Goal: Transaction & Acquisition: Purchase product/service

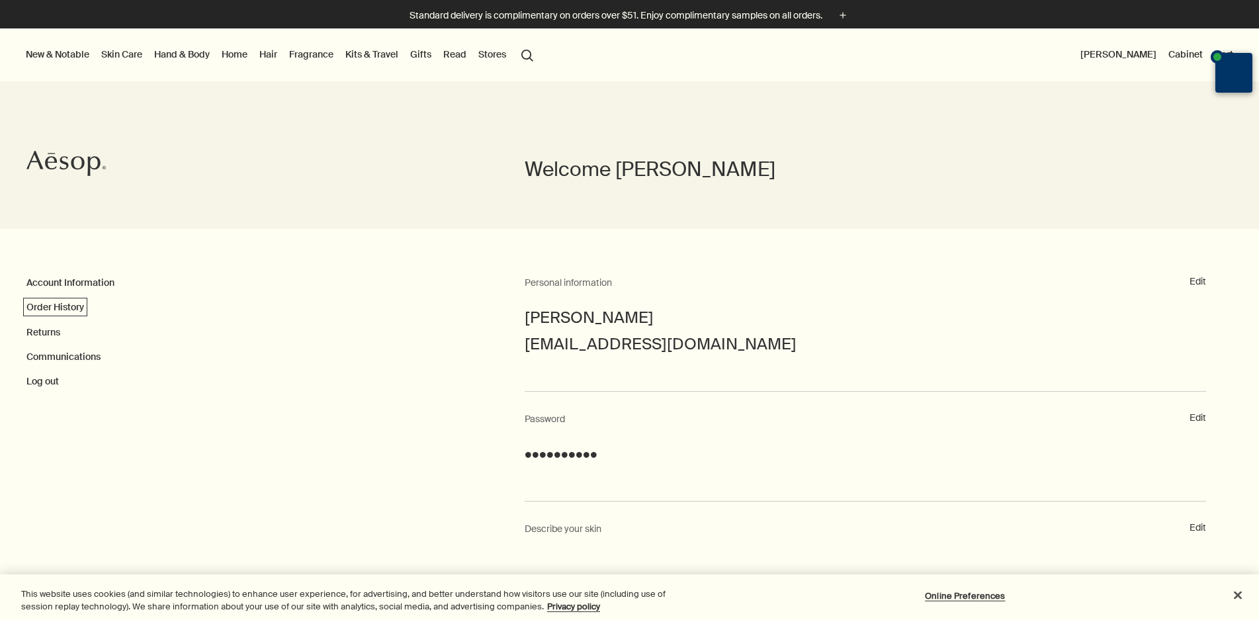
click at [70, 308] on link "Order History" at bounding box center [55, 307] width 58 height 12
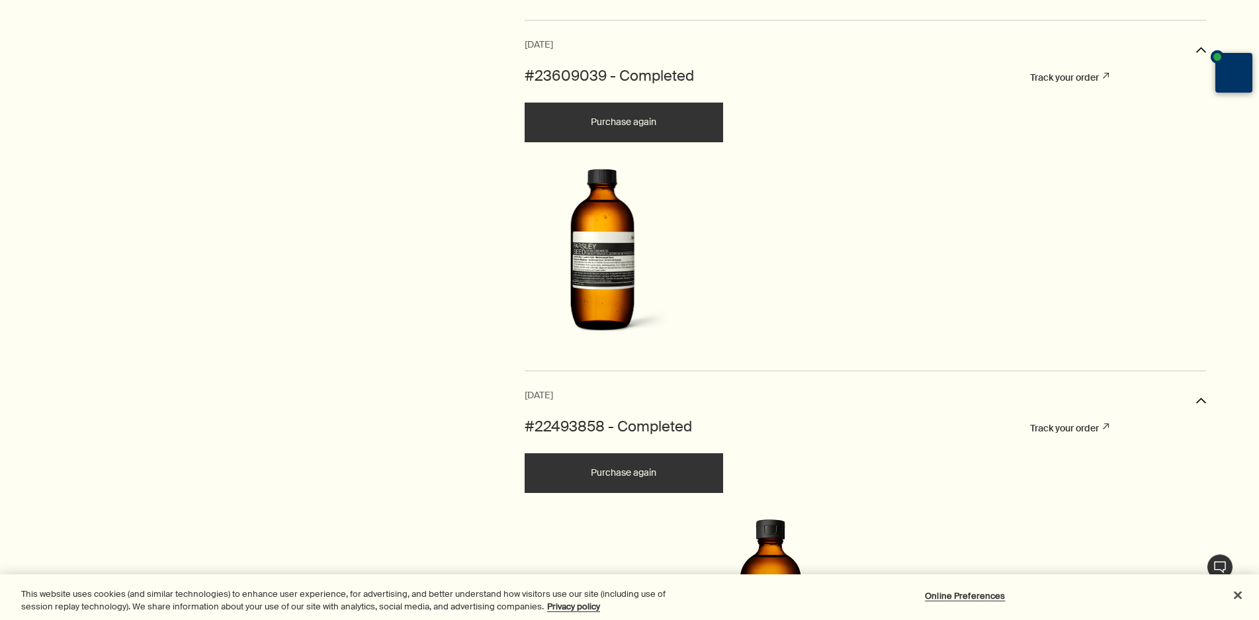
scroll to position [1124, 0]
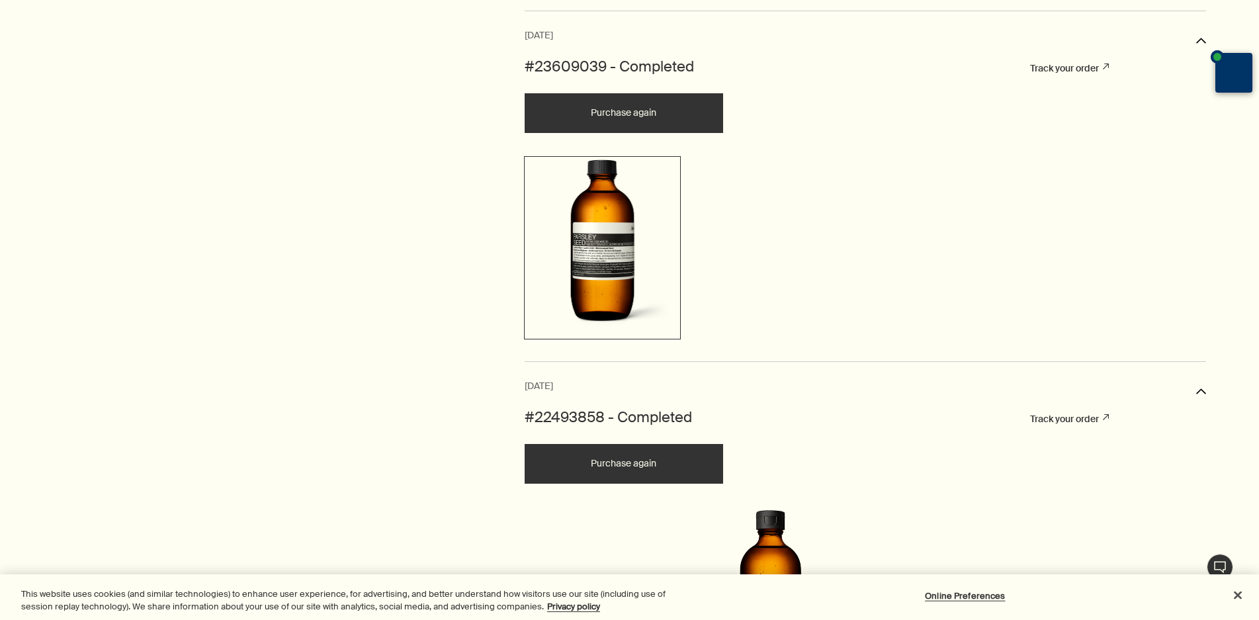
click at [604, 326] on img at bounding box center [602, 245] width 151 height 173
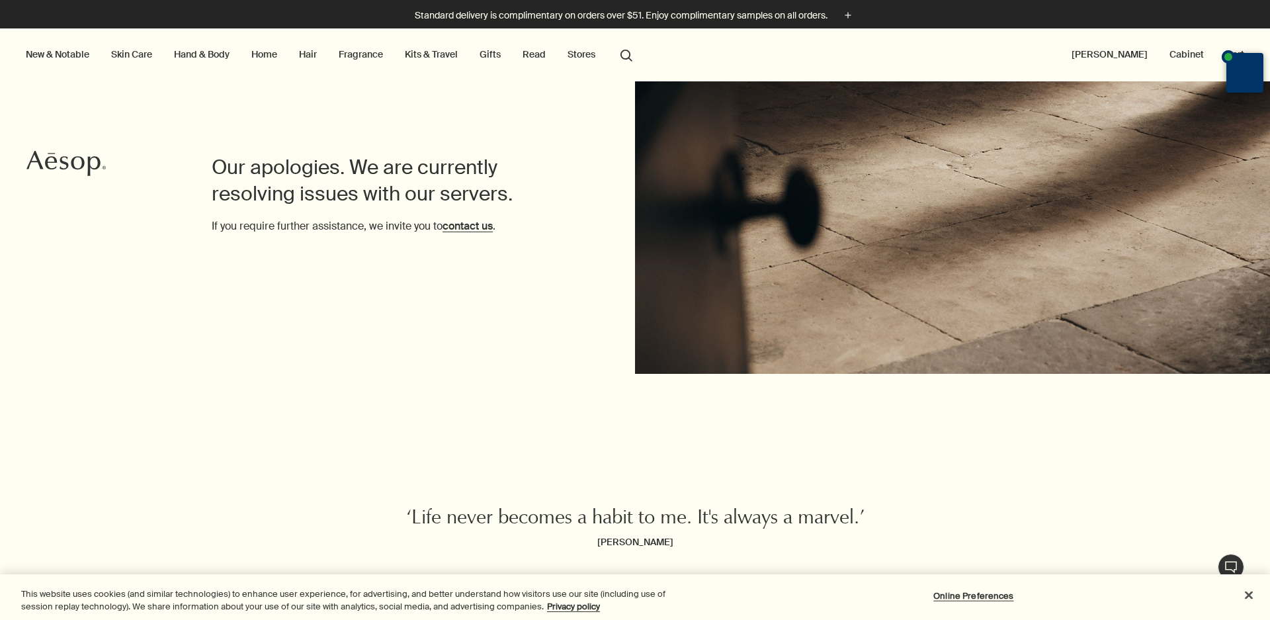
click at [124, 55] on link "Skin Care" at bounding box center [131, 54] width 46 height 17
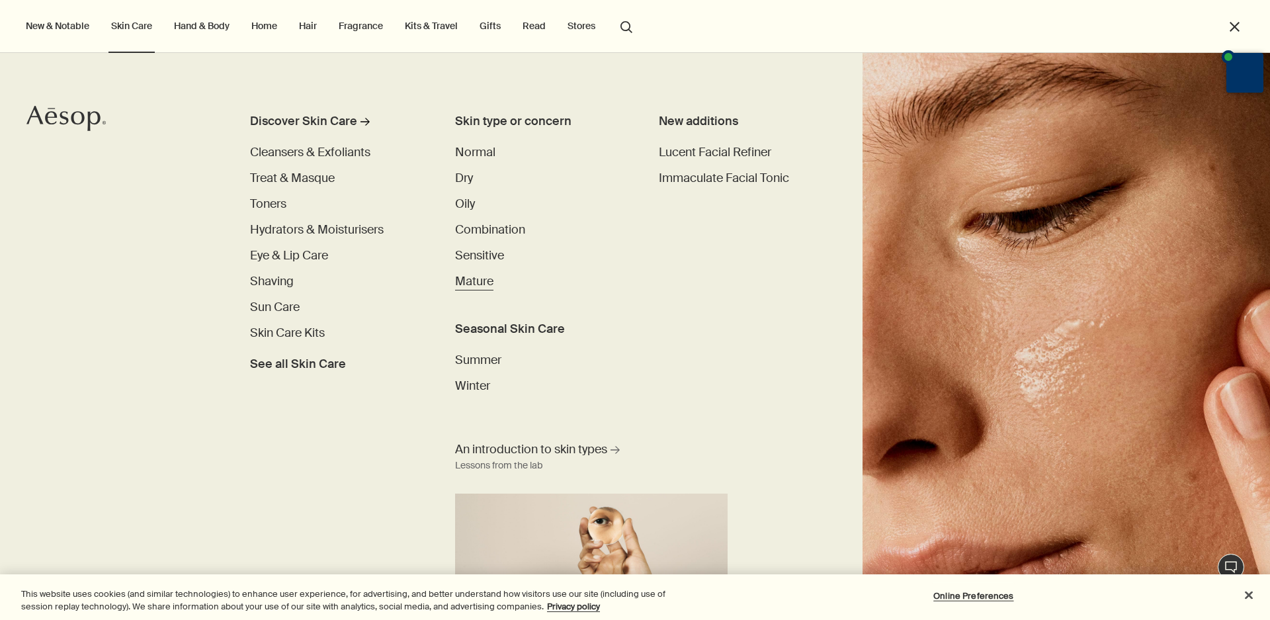
click at [476, 279] on span "Mature" at bounding box center [474, 281] width 38 height 16
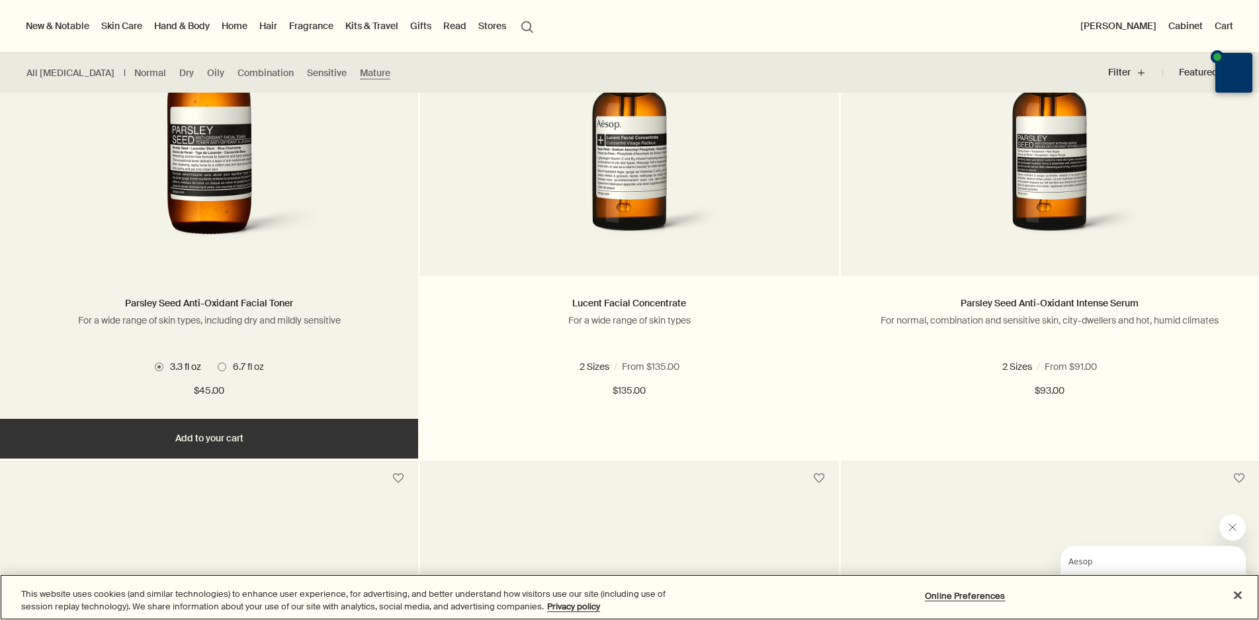
scroll to position [1251, 0]
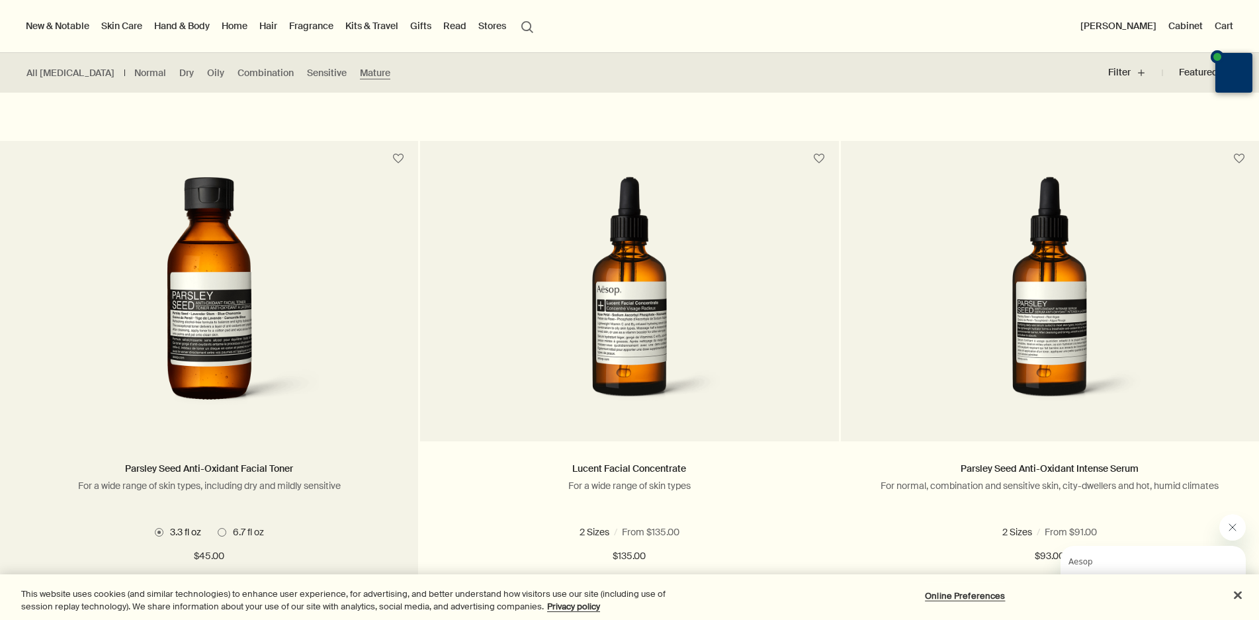
click at [223, 321] on img at bounding box center [209, 299] width 241 height 245
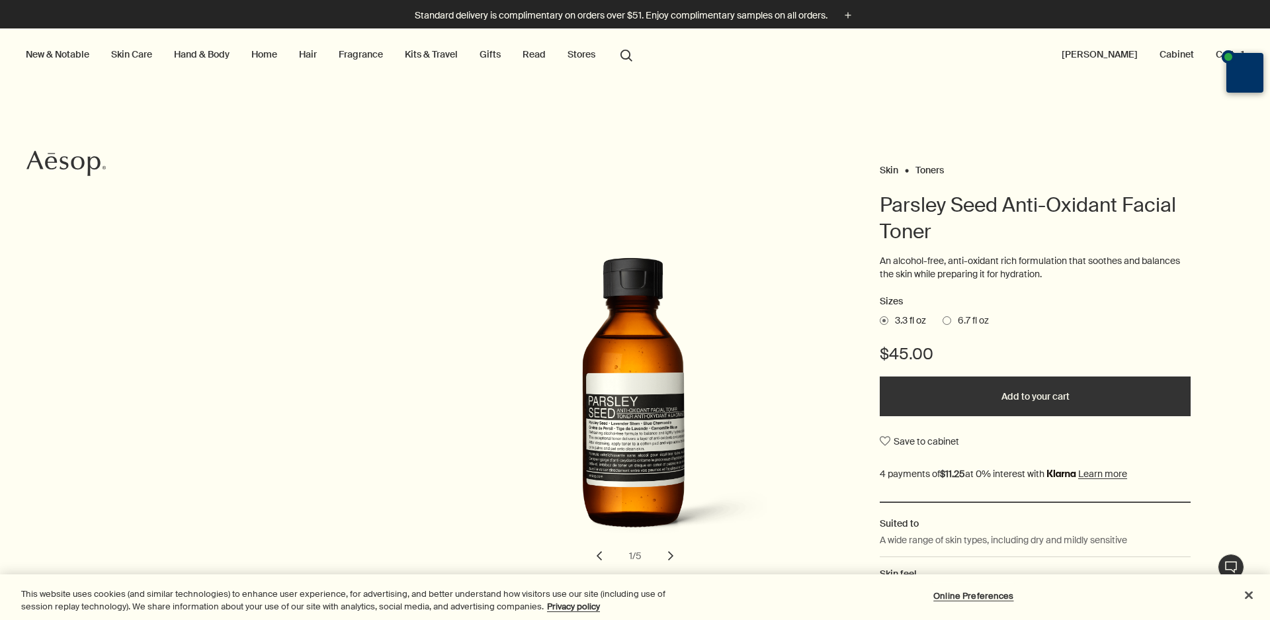
click at [943, 324] on label "6.7 fl oz" at bounding box center [966, 320] width 46 height 13
click at [943, 323] on input "6.7 fl oz" at bounding box center [943, 318] width 0 height 9
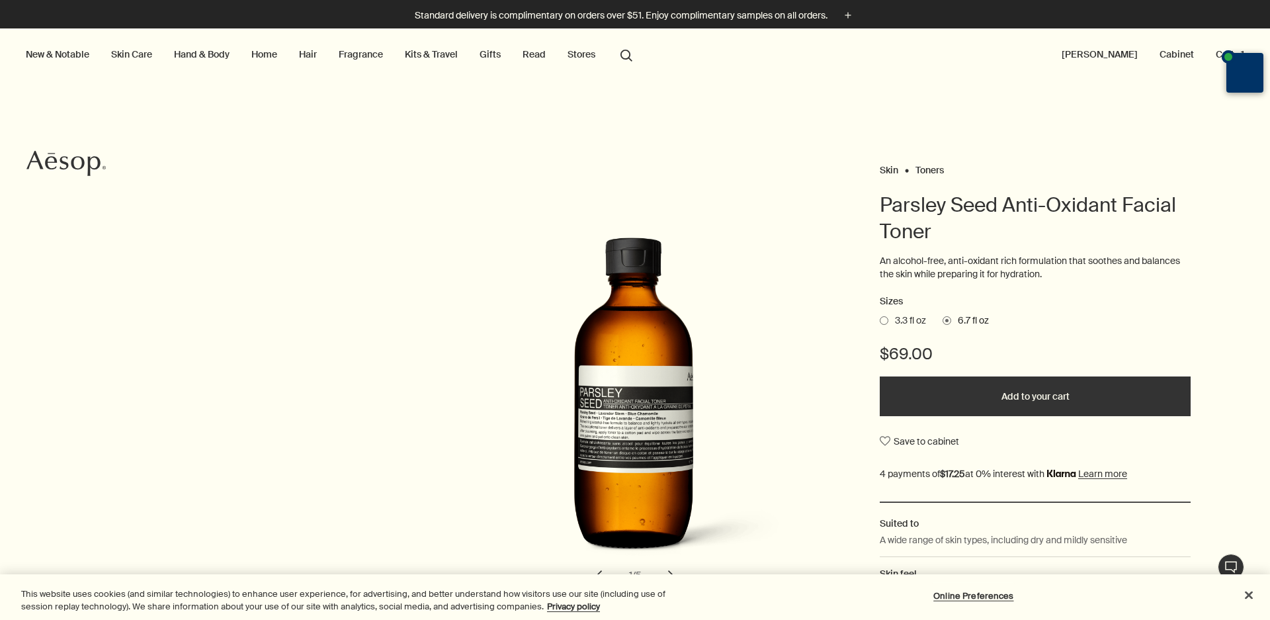
click at [969, 394] on button "Added to your cart Add to your cart" at bounding box center [1035, 396] width 311 height 40
click at [1213, 56] on button "Cart 2" at bounding box center [1229, 54] width 36 height 17
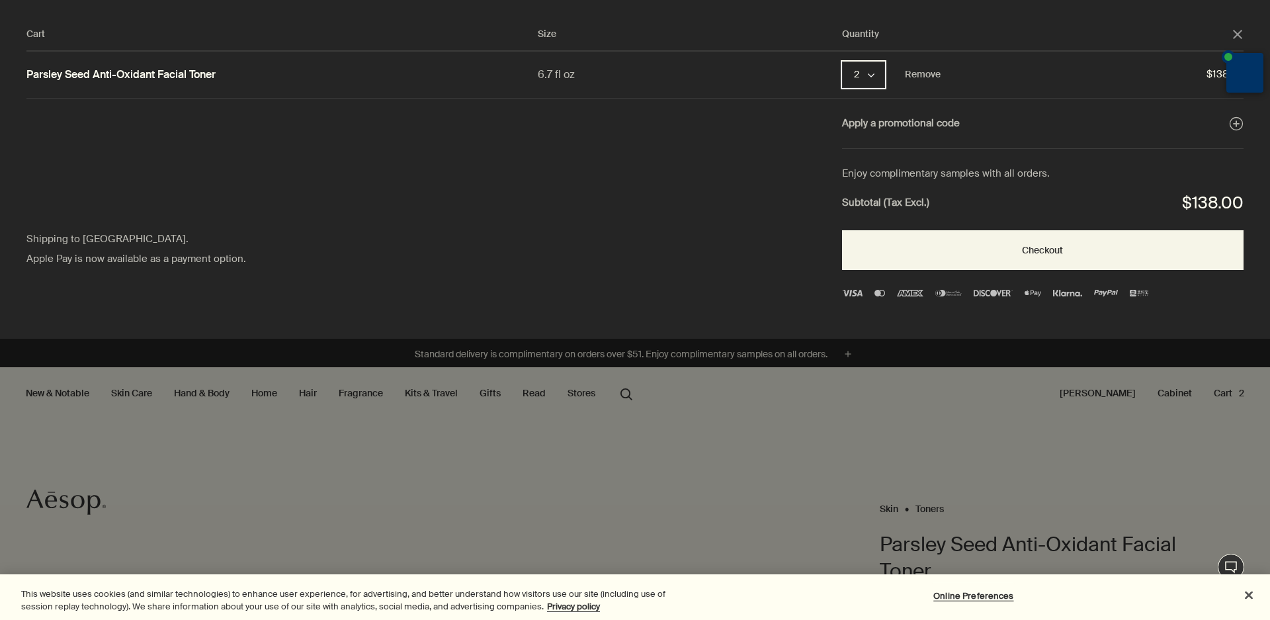
click at [874, 79] on button "2 chevron" at bounding box center [863, 75] width 43 height 26
click at [860, 87] on button "1" at bounding box center [864, 77] width 43 height 30
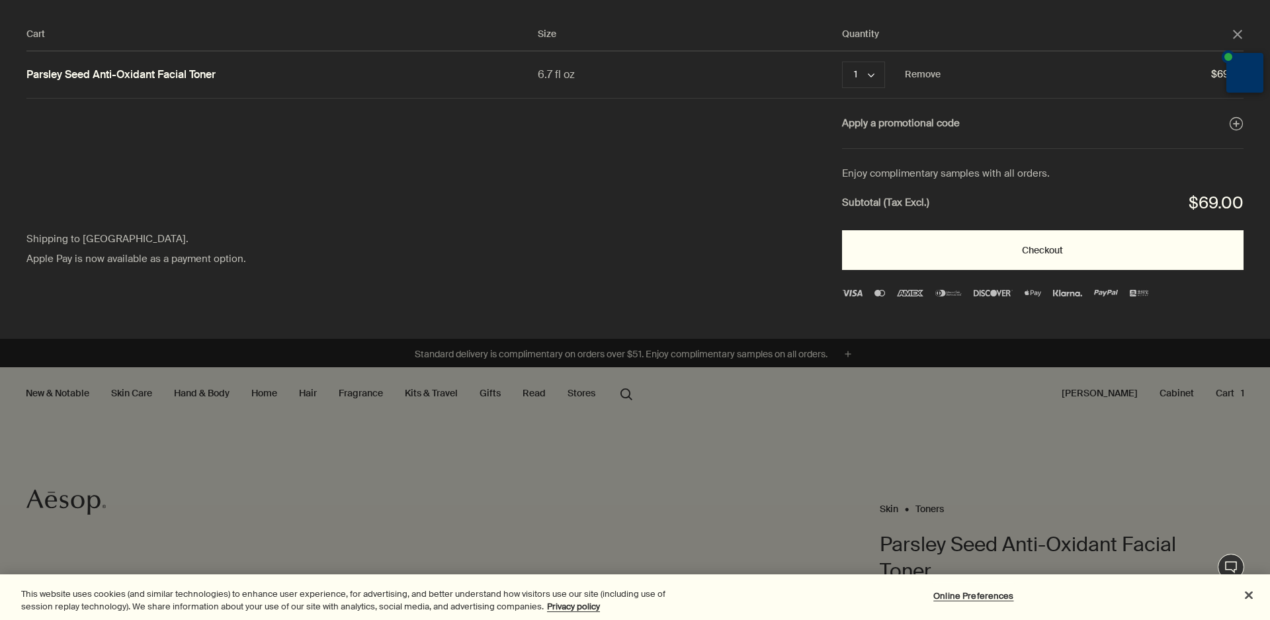
click at [1047, 251] on button "Checkout" at bounding box center [1043, 250] width 402 height 40
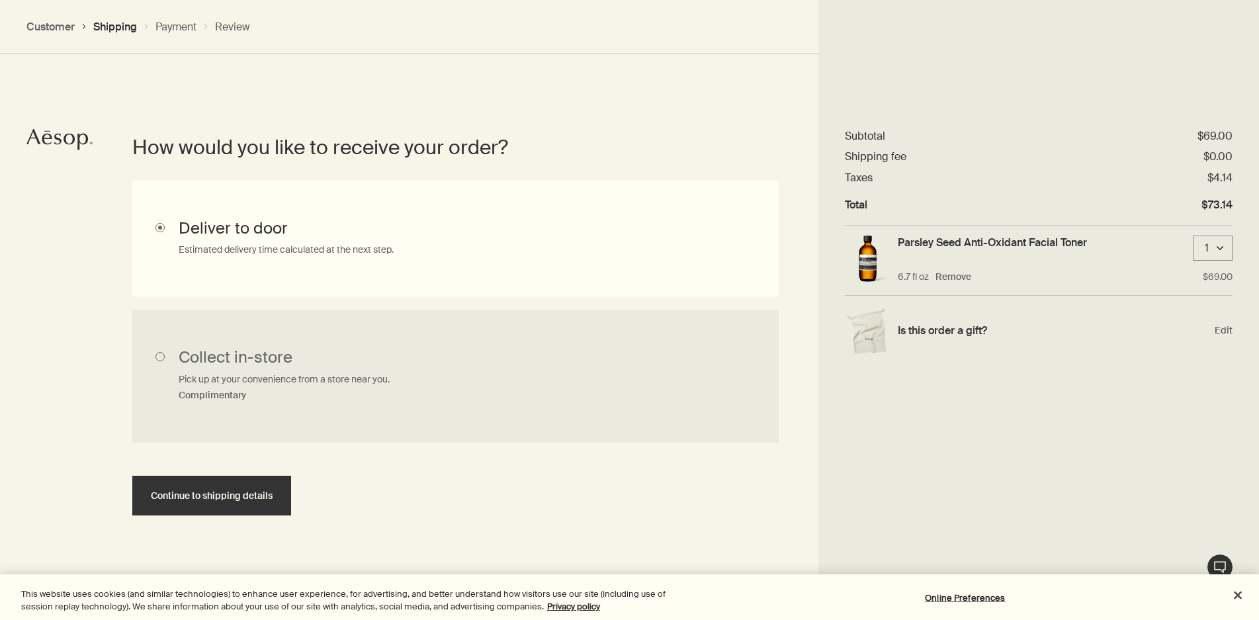
scroll to position [292, 0]
click at [1222, 330] on span "Edit" at bounding box center [1223, 330] width 18 height 13
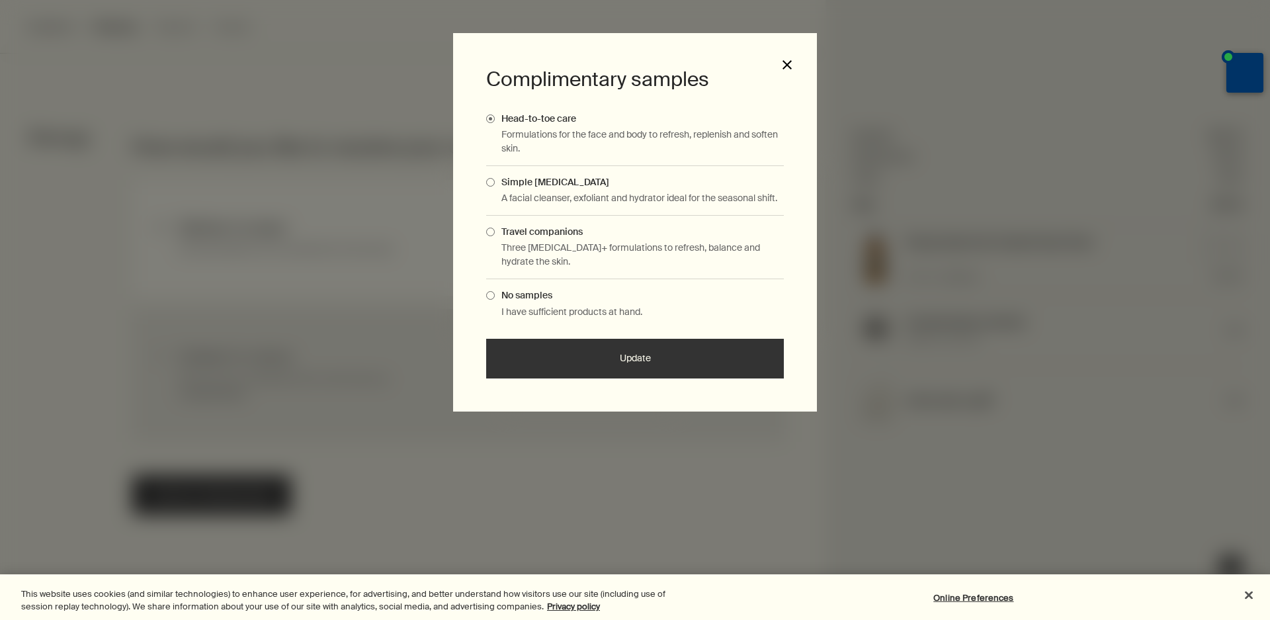
click at [786, 66] on button "close" at bounding box center [787, 65] width 12 height 12
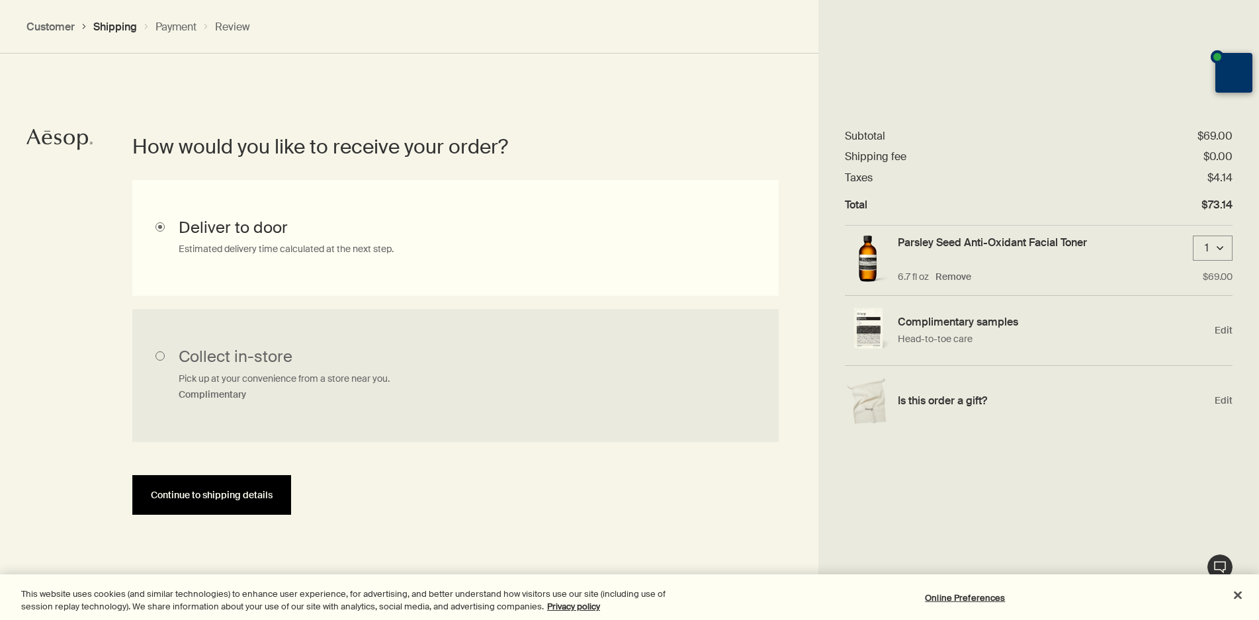
click at [244, 502] on button "Continue to shipping details" at bounding box center [211, 495] width 159 height 40
select select "US"
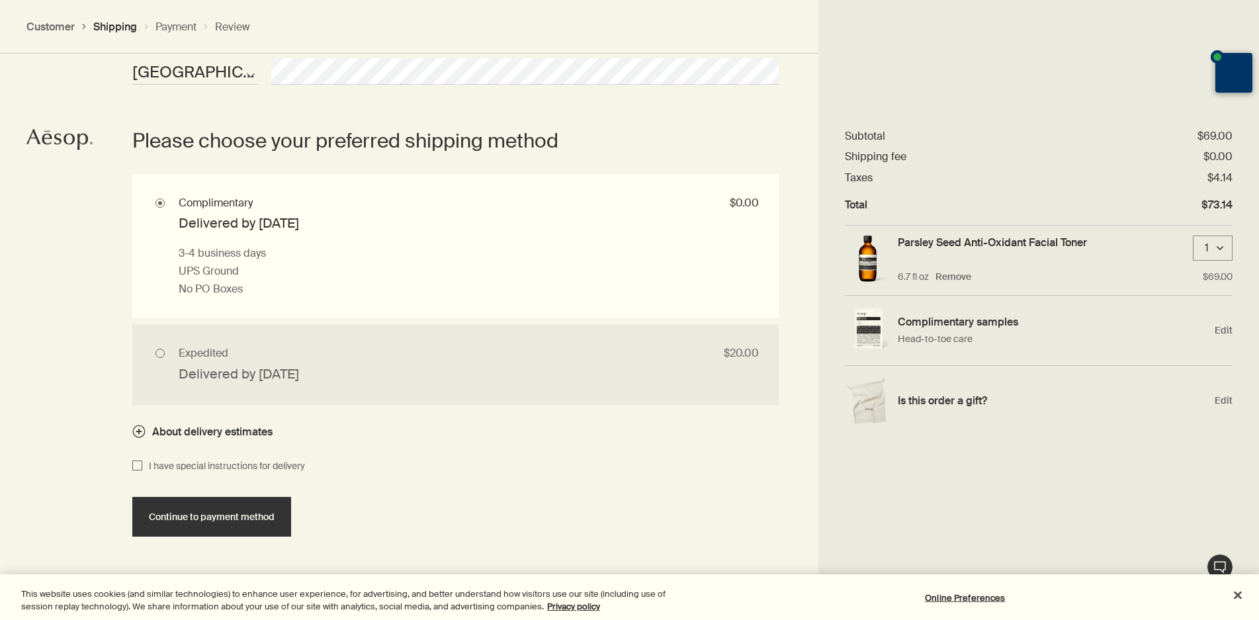
scroll to position [1167, 0]
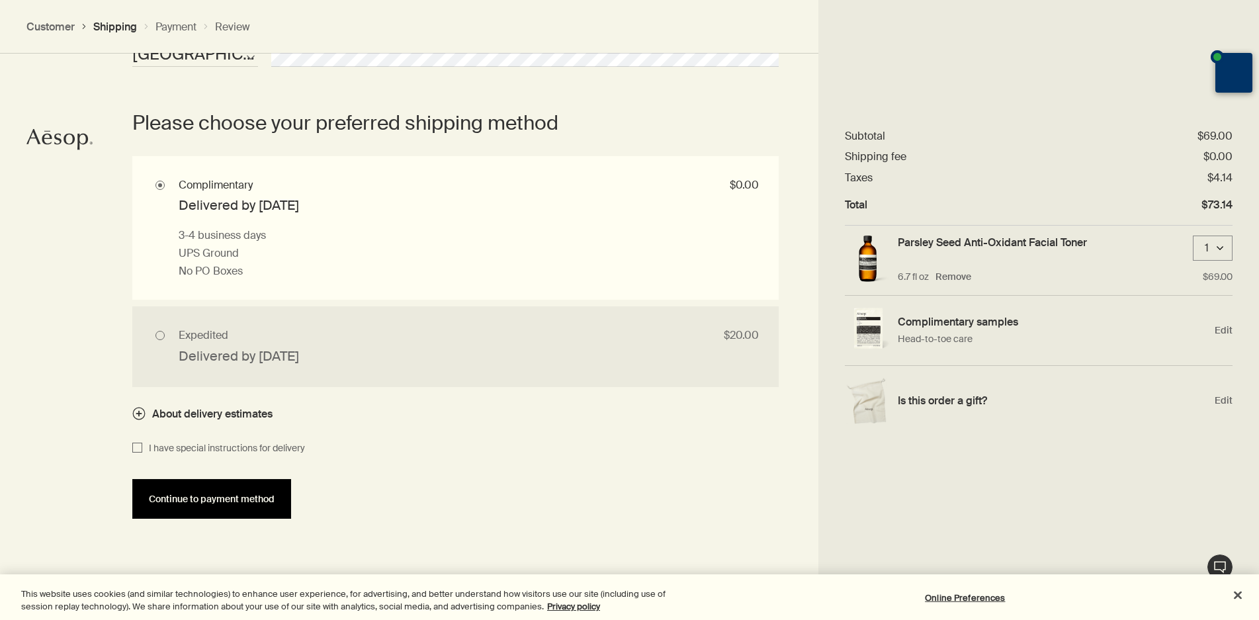
click at [246, 505] on button "Continue to payment method" at bounding box center [211, 499] width 159 height 40
select select "US"
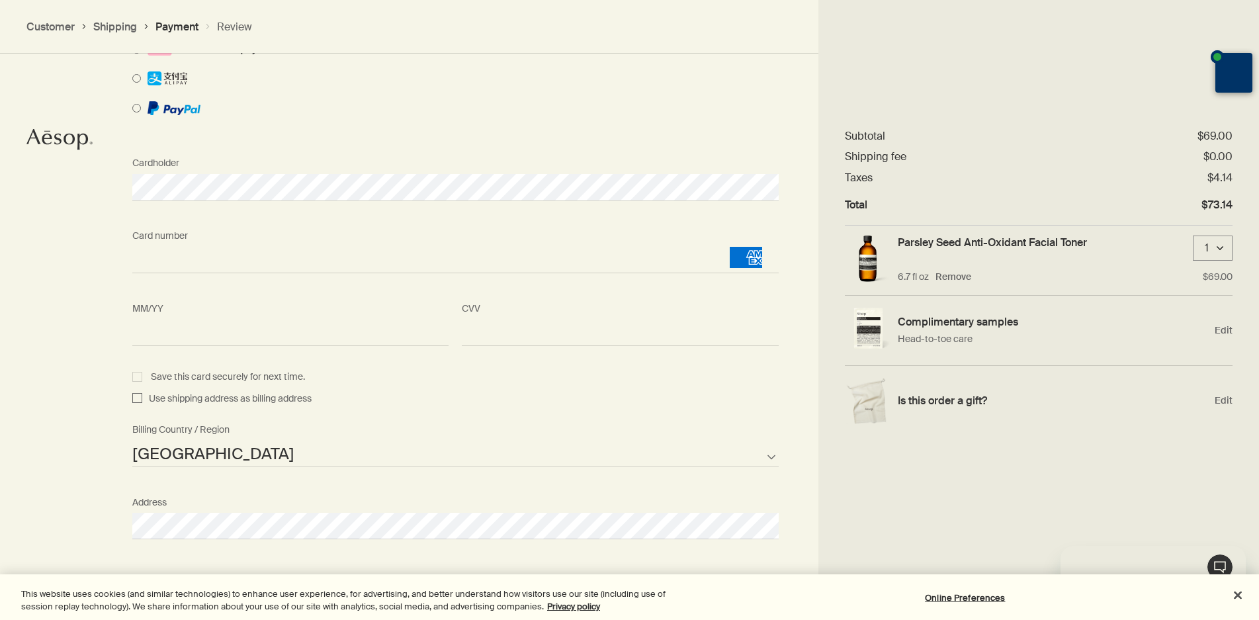
scroll to position [0, 0]
click at [130, 399] on div "Use shipping address as billing address" at bounding box center [455, 399] width 659 height 16
click at [136, 400] on input "Use shipping address as billing address" at bounding box center [137, 399] width 10 height 16
checkbox input "true"
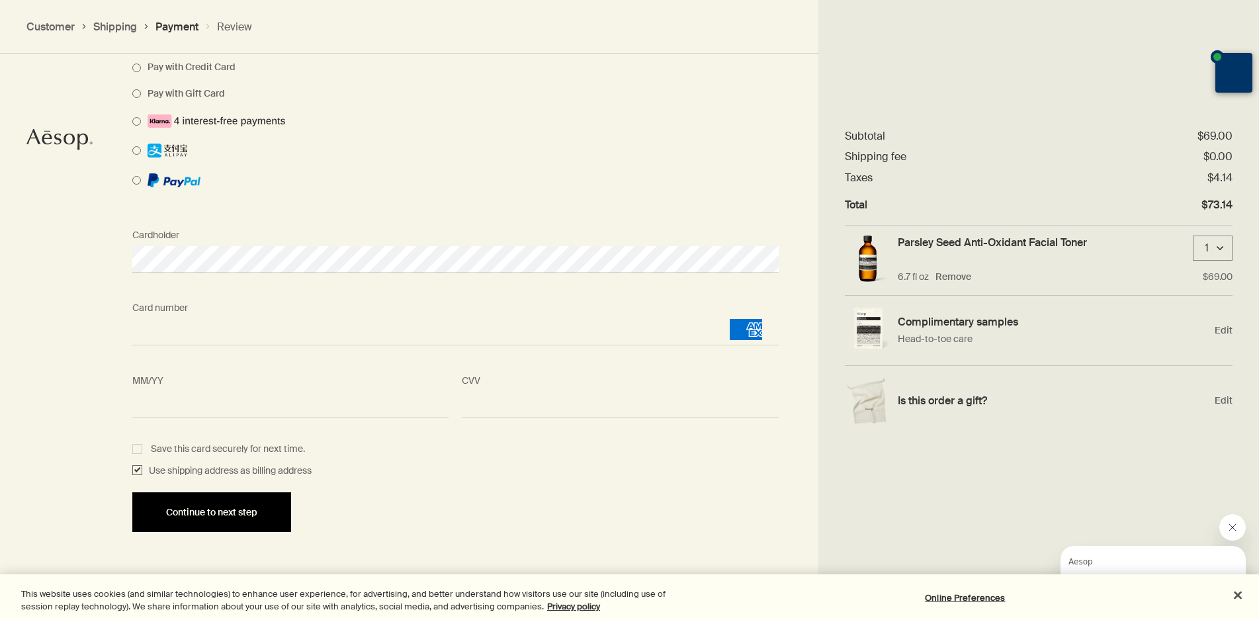
click at [268, 511] on div "Continue to next step" at bounding box center [211, 512] width 127 height 10
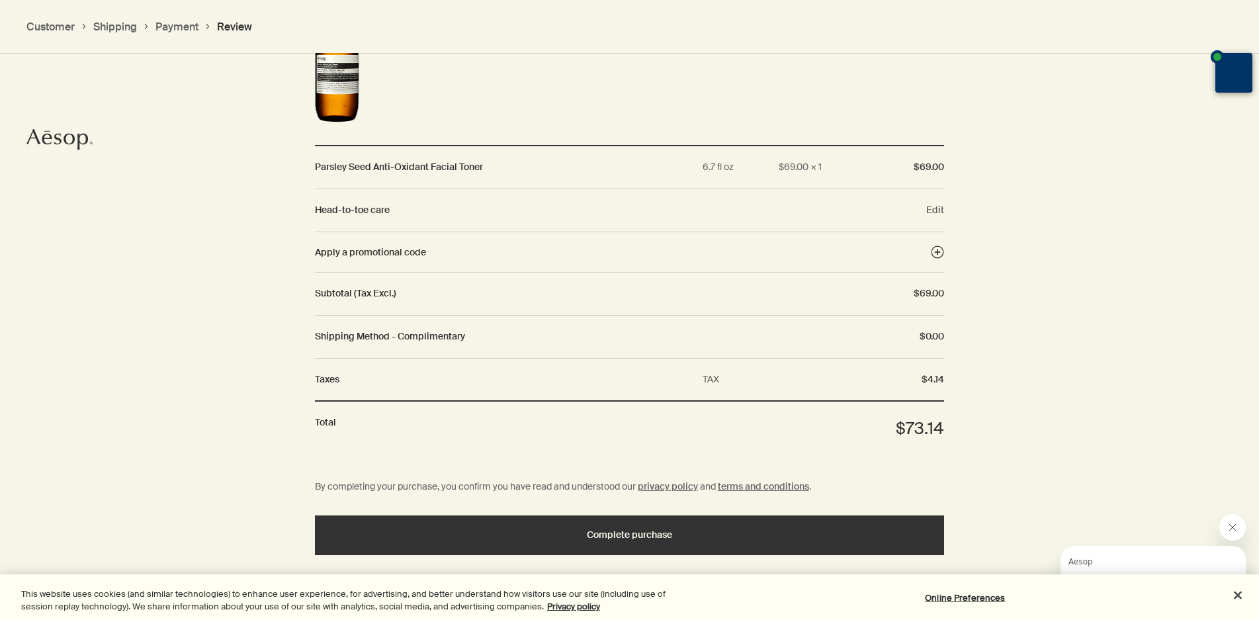
scroll to position [1385, 0]
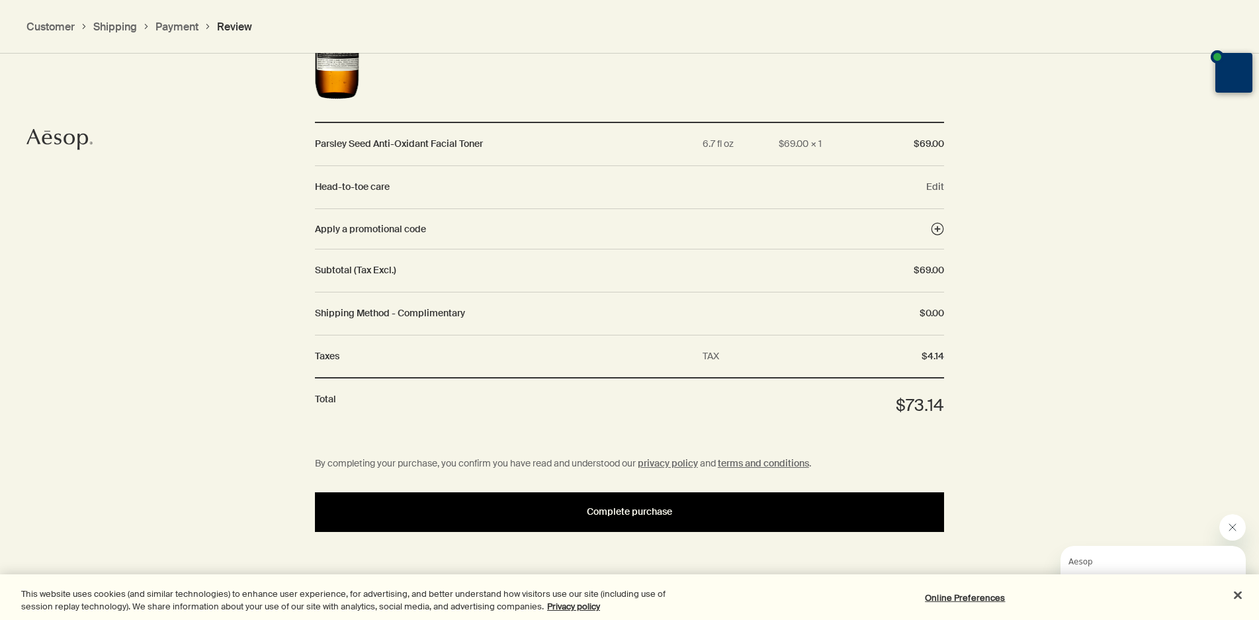
click at [643, 510] on span "Complete purchase" at bounding box center [629, 512] width 85 height 10
